Goal: Information Seeking & Learning: Learn about a topic

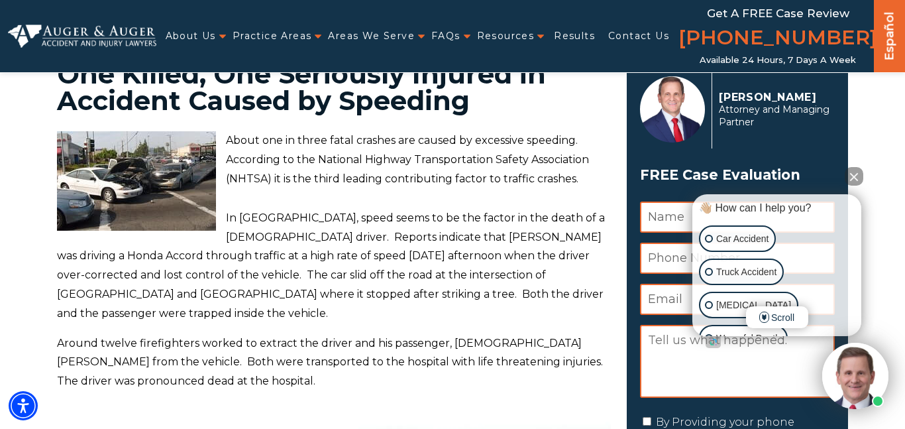
scroll to position [62, 0]
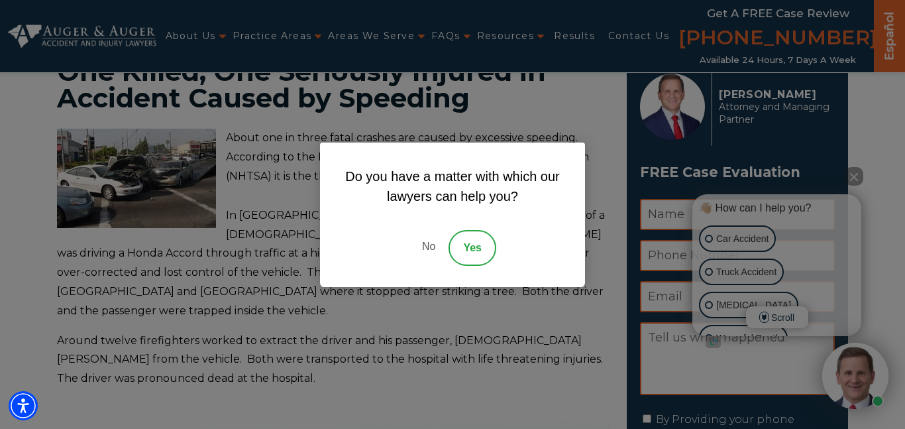
click at [327, 207] on div "Do you have a matter with which our lawyers can help you? No Yes" at bounding box center [452, 214] width 265 height 144
click at [419, 246] on link "No" at bounding box center [429, 248] width 40 height 36
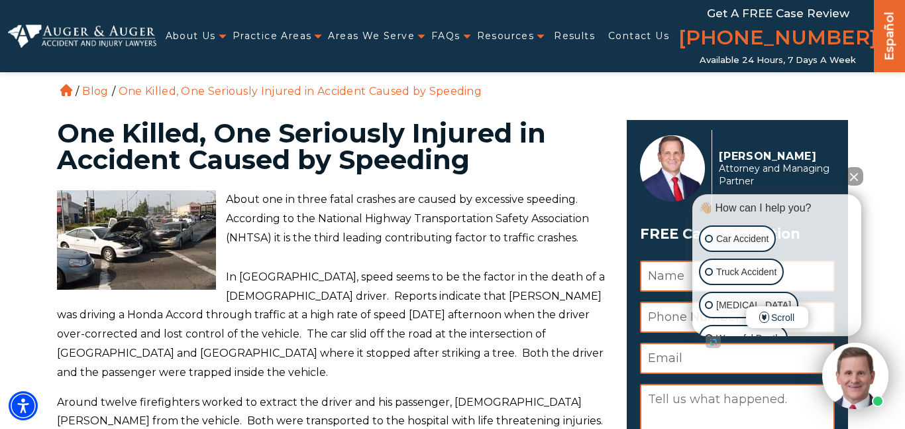
scroll to position [33, 0]
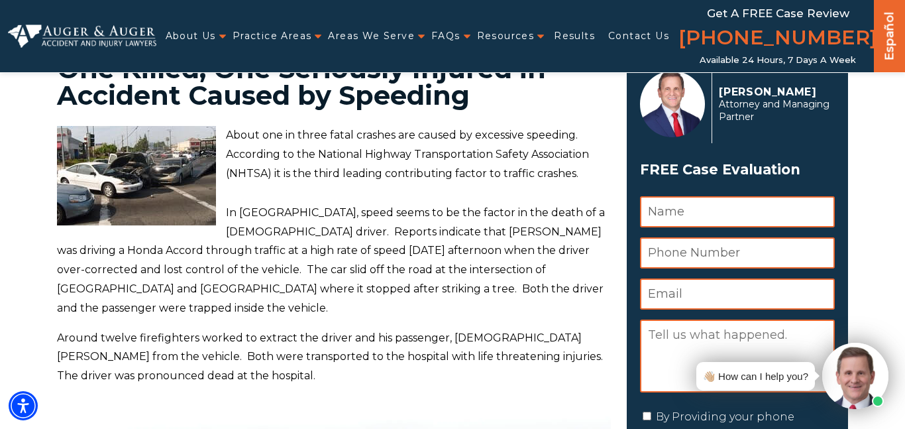
scroll to position [65, 0]
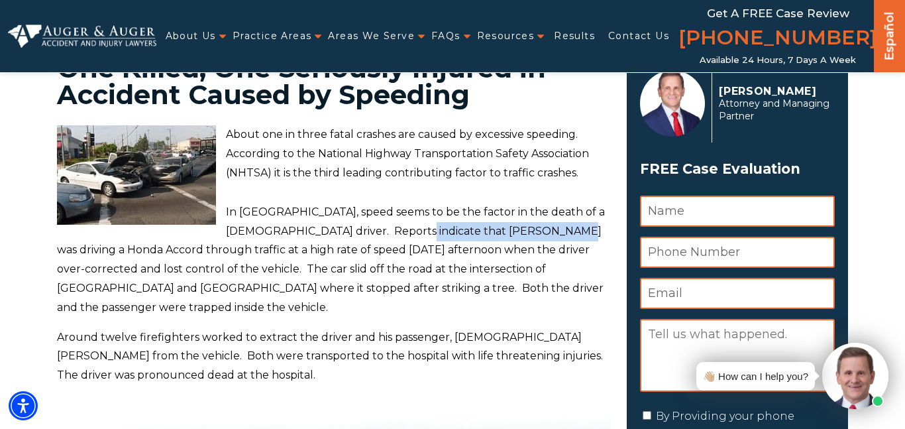
drag, startPoint x: 379, startPoint y: 229, endPoint x: 533, endPoint y: 238, distance: 154.6
click at [533, 238] on p "In Charlotte, speed seems to be the factor in the death of a 24-year-old driver…" at bounding box center [334, 260] width 554 height 115
copy p "Yoan Alberto Hernadez Tosca"
click at [592, 253] on p "In [GEOGRAPHIC_DATA], speed seems to be the factor in the death of a [DEMOGRAPH…" at bounding box center [334, 260] width 554 height 115
click at [428, 207] on p "In [GEOGRAPHIC_DATA], speed seems to be the factor in the death of a [DEMOGRAPH…" at bounding box center [334, 260] width 554 height 115
